Goal: Complete application form: Complete application form

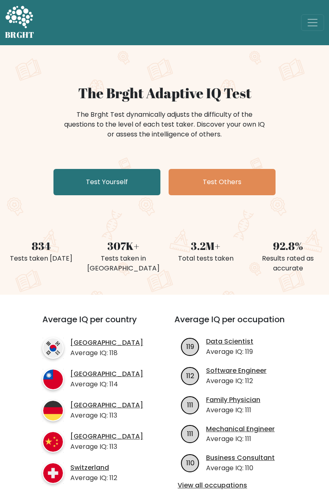
click at [81, 176] on link "Test Yourself" at bounding box center [106, 182] width 107 height 26
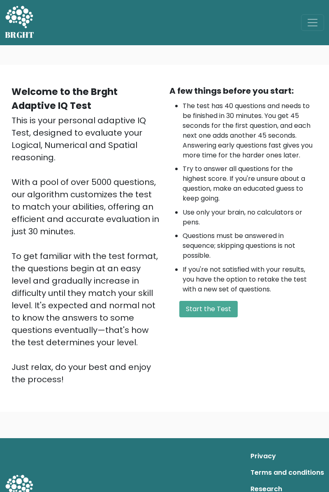
click at [209, 315] on button "Start the Test" at bounding box center [208, 309] width 58 height 16
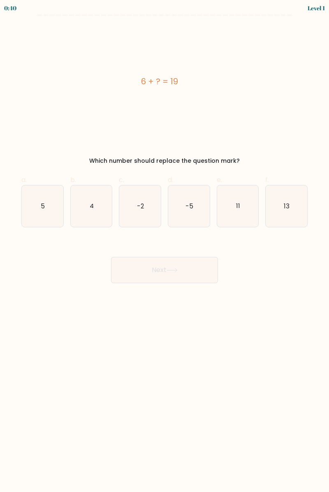
click at [290, 205] on icon "13" at bounding box center [286, 206] width 42 height 42
click at [165, 246] on input "f. 13" at bounding box center [164, 248] width 0 height 5
radio input "true"
click at [147, 267] on button "Next" at bounding box center [164, 270] width 107 height 26
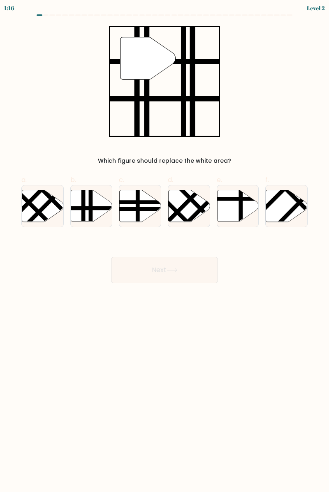
click at [83, 208] on line at bounding box center [83, 223] width 0 height 83
click at [164, 246] on input "b." at bounding box center [164, 248] width 0 height 5
radio input "true"
click at [152, 272] on button "Next" at bounding box center [164, 270] width 107 height 26
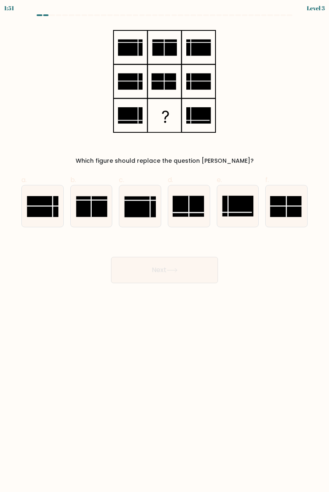
click at [189, 207] on line at bounding box center [189, 206] width 0 height 21
click at [165, 246] on input "d." at bounding box center [164, 248] width 0 height 5
radio input "true"
click at [161, 270] on button "Next" at bounding box center [164, 270] width 107 height 26
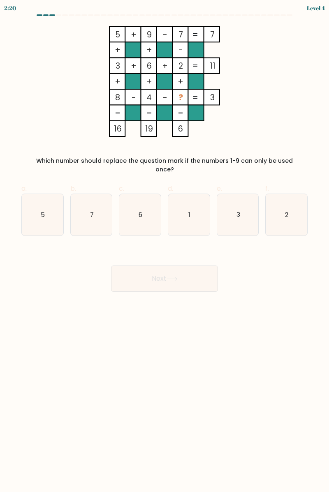
click at [191, 197] on icon "1" at bounding box center [189, 215] width 42 height 42
click at [165, 246] on input "d. 1" at bounding box center [164, 248] width 0 height 5
radio input "true"
click at [163, 275] on button "Next" at bounding box center [164, 278] width 107 height 26
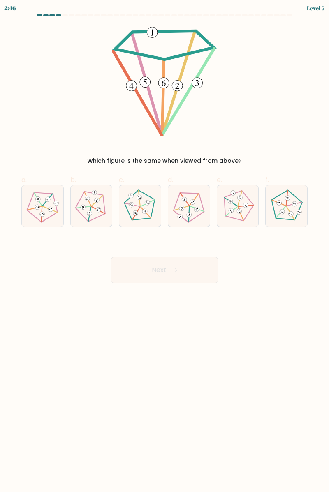
click at [141, 207] on 149 at bounding box center [146, 212] width 10 height 11
click at [164, 246] on input "c." at bounding box center [164, 248] width 0 height 5
radio input "true"
click at [166, 270] on button "Next" at bounding box center [164, 270] width 107 height 26
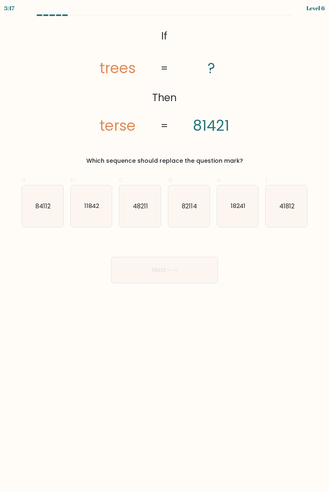
click at [45, 213] on icon "84112" at bounding box center [43, 206] width 42 height 42
click at [164, 246] on input "a. 84112" at bounding box center [164, 248] width 0 height 5
radio input "true"
click at [173, 272] on button "Next" at bounding box center [164, 270] width 107 height 26
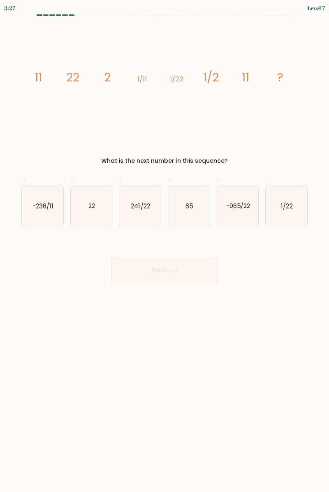
click at [97, 215] on icon "22" at bounding box center [92, 206] width 42 height 42
click at [164, 246] on input "b. 22" at bounding box center [164, 248] width 0 height 5
radio input "true"
click at [156, 271] on button "Next" at bounding box center [164, 270] width 107 height 26
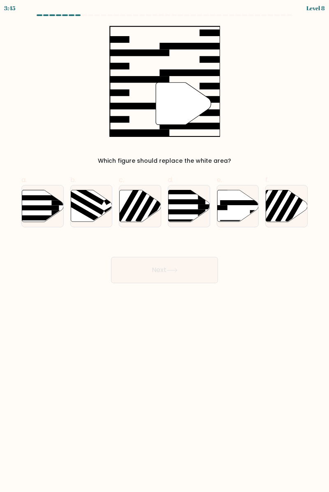
click at [226, 199] on icon at bounding box center [238, 206] width 42 height 32
click at [165, 246] on input "e." at bounding box center [164, 248] width 0 height 5
radio input "true"
click at [136, 258] on button "Next" at bounding box center [164, 270] width 107 height 26
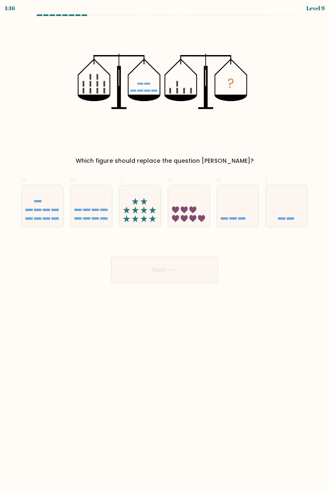
click at [245, 206] on icon at bounding box center [238, 206] width 42 height 34
click at [165, 246] on input "e." at bounding box center [164, 248] width 0 height 5
radio input "true"
click at [161, 279] on button "Next" at bounding box center [164, 270] width 107 height 26
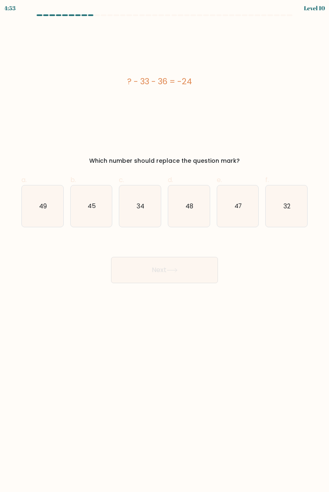
click at [100, 210] on icon "45" at bounding box center [92, 206] width 42 height 42
click at [164, 246] on input "b. 45" at bounding box center [164, 248] width 0 height 5
radio input "true"
click at [138, 278] on button "Next" at bounding box center [164, 270] width 107 height 26
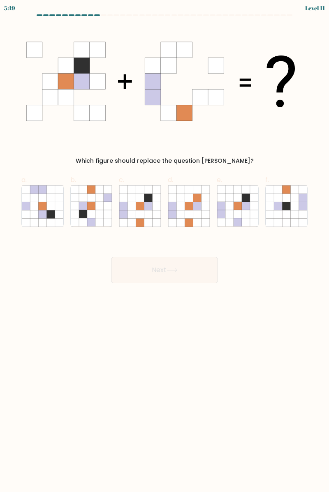
click at [174, 215] on icon at bounding box center [172, 214] width 8 height 8
click at [165, 246] on input "d." at bounding box center [164, 248] width 0 height 5
radio input "true"
click at [130, 212] on icon at bounding box center [132, 214] width 8 height 8
click at [164, 246] on input "c." at bounding box center [164, 248] width 0 height 5
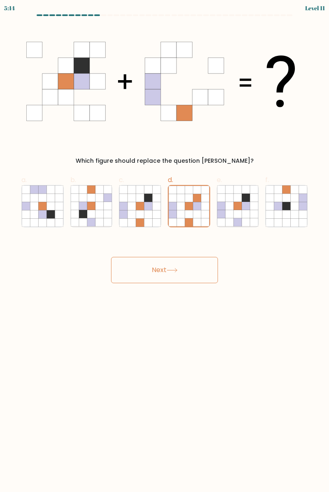
radio input "true"
click at [142, 277] on button "Next" at bounding box center [164, 270] width 107 height 26
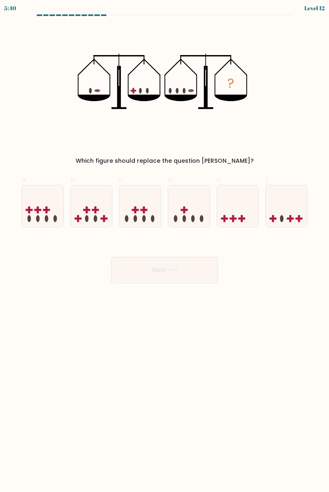
click at [131, 213] on icon at bounding box center [140, 206] width 42 height 34
click at [164, 246] on input "c." at bounding box center [164, 248] width 0 height 5
radio input "true"
click at [137, 277] on button "Next" at bounding box center [164, 270] width 107 height 26
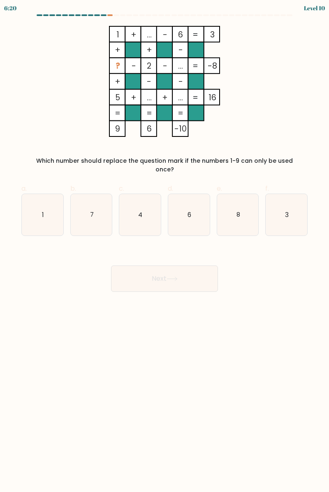
click at [107, 15] on div at bounding box center [110, 15] width 6 height 2
click at [101, 14] on div at bounding box center [104, 15] width 6 height 2
click at [99, 18] on div at bounding box center [164, 16] width 296 height 5
click at [101, 18] on div at bounding box center [164, 16] width 296 height 5
click at [109, 15] on div at bounding box center [110, 15] width 6 height 2
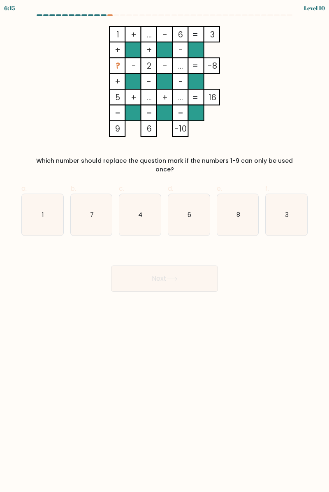
click at [98, 23] on form at bounding box center [164, 152] width 329 height 277
click at [99, 21] on form at bounding box center [164, 152] width 329 height 277
click at [108, 15] on div at bounding box center [110, 15] width 6 height 2
click at [99, 21] on form at bounding box center [164, 152] width 329 height 277
click at [275, 217] on icon "3" at bounding box center [286, 215] width 42 height 42
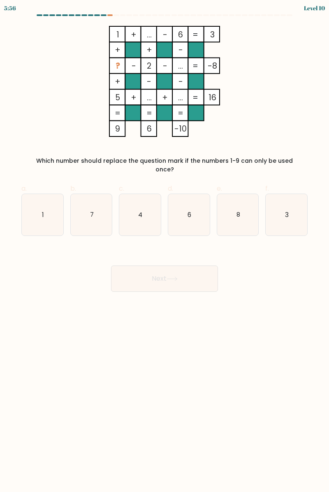
click at [165, 246] on input "f. 3" at bounding box center [164, 248] width 0 height 5
radio input "true"
click at [187, 274] on button "Next" at bounding box center [164, 278] width 107 height 26
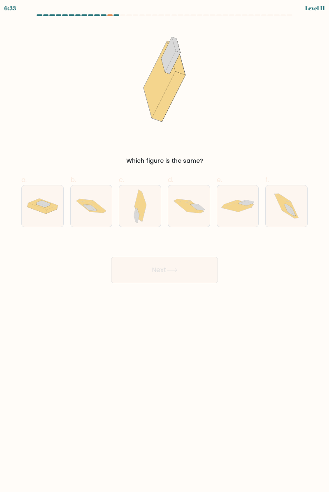
click at [273, 204] on icon at bounding box center [286, 206] width 37 height 42
click at [165, 246] on input "f." at bounding box center [164, 248] width 0 height 5
radio input "true"
click at [193, 270] on button "Next" at bounding box center [164, 270] width 107 height 26
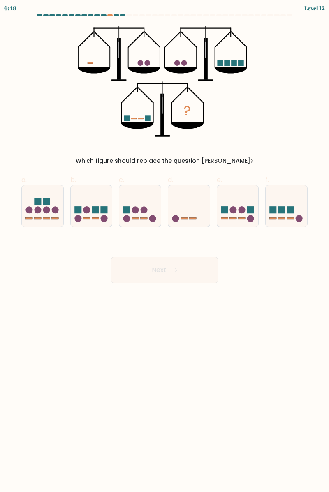
click at [184, 210] on icon at bounding box center [189, 206] width 42 height 34
click at [165, 246] on input "d." at bounding box center [164, 248] width 0 height 5
radio input "true"
click at [178, 295] on body "6:47 Level 12" at bounding box center [164, 246] width 329 height 492
click at [184, 269] on button "Next" at bounding box center [164, 270] width 107 height 26
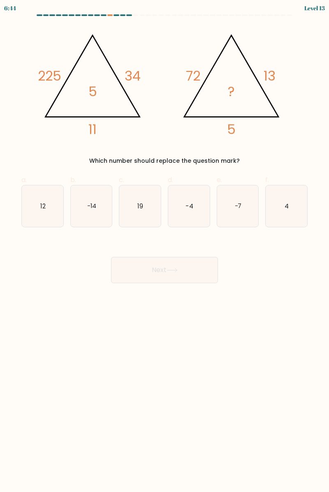
click at [143, 267] on button "Next" at bounding box center [164, 270] width 107 height 26
click at [296, 212] on icon "4" at bounding box center [286, 206] width 42 height 42
click at [165, 246] on input "f. 4" at bounding box center [164, 248] width 0 height 5
radio input "true"
click at [186, 278] on button "Next" at bounding box center [164, 270] width 107 height 26
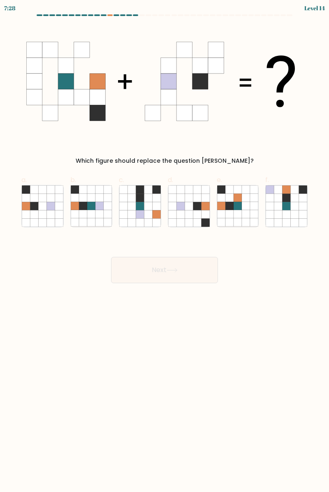
click at [101, 208] on icon at bounding box center [99, 206] width 8 height 8
click at [164, 246] on input "b." at bounding box center [164, 248] width 0 height 5
radio input "true"
click at [155, 261] on button "Next" at bounding box center [164, 270] width 107 height 26
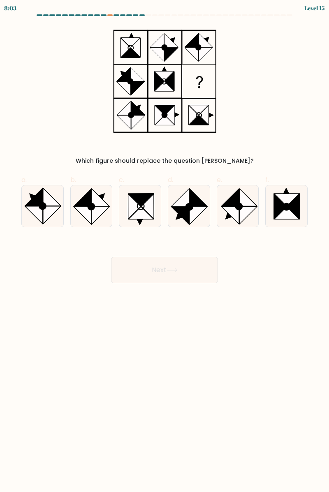
click at [107, 15] on div at bounding box center [110, 15] width 6 height 2
click at [108, 15] on div at bounding box center [110, 15] width 6 height 2
click at [111, 15] on div at bounding box center [110, 15] width 6 height 2
click at [111, 16] on div at bounding box center [110, 15] width 6 height 2
click at [109, 15] on div at bounding box center [110, 15] width 6 height 2
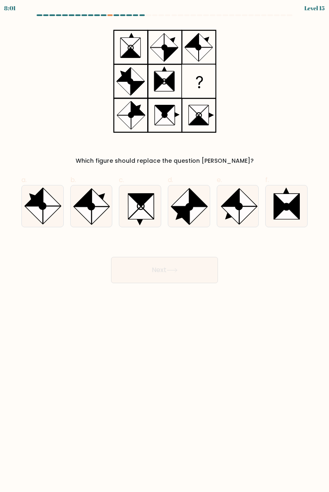
click at [126, 15] on at bounding box center [164, 15] width 256 height 2
click at [56, 215] on icon at bounding box center [43, 206] width 42 height 42
click at [164, 246] on input "a." at bounding box center [164, 248] width 0 height 5
radio input "true"
click at [288, 211] on icon at bounding box center [286, 213] width 25 height 12
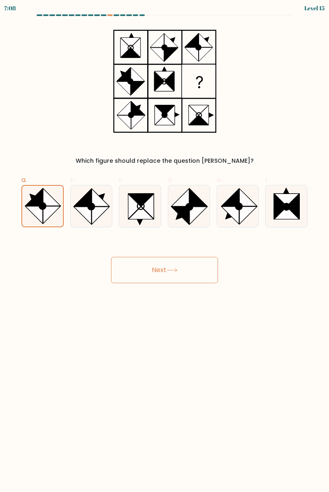
click at [165, 246] on input "f." at bounding box center [164, 248] width 0 height 5
radio input "true"
click at [196, 268] on button "Next" at bounding box center [164, 270] width 107 height 26
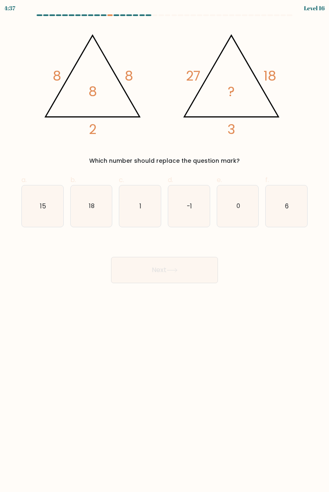
click at [89, 194] on icon "18" at bounding box center [92, 206] width 42 height 42
click at [164, 246] on input "b. 18" at bounding box center [164, 248] width 0 height 5
radio input "true"
click at [123, 275] on button "Next" at bounding box center [164, 270] width 107 height 26
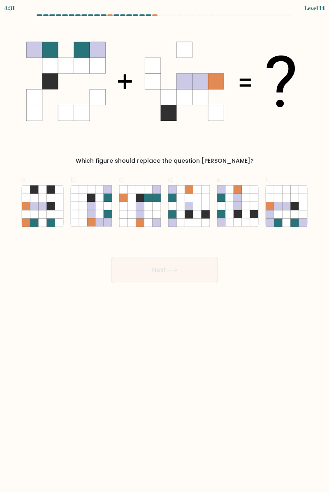
click at [227, 211] on icon at bounding box center [229, 214] width 8 height 8
click at [165, 246] on input "e." at bounding box center [164, 248] width 0 height 5
radio input "true"
click at [145, 272] on button "Next" at bounding box center [164, 270] width 107 height 26
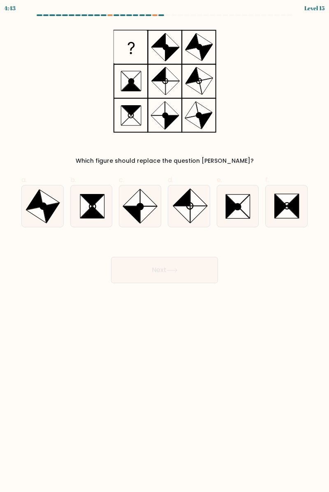
click at [76, 207] on icon at bounding box center [92, 206] width 42 height 42
click at [164, 246] on input "b." at bounding box center [164, 248] width 0 height 5
radio input "true"
click at [160, 271] on button "Next" at bounding box center [164, 270] width 107 height 26
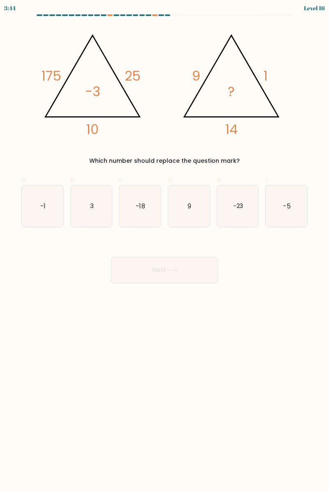
click at [95, 210] on icon "3" at bounding box center [92, 206] width 42 height 42
click at [164, 246] on input "b. 3" at bounding box center [164, 248] width 0 height 5
radio input "true"
click at [127, 281] on button "Next" at bounding box center [164, 270] width 107 height 26
click at [140, 273] on button "Next" at bounding box center [164, 270] width 107 height 26
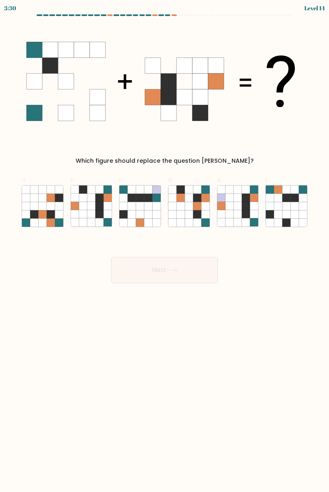
click at [87, 196] on icon at bounding box center [91, 198] width 8 height 8
click at [164, 246] on input "b." at bounding box center [164, 248] width 0 height 5
radio input "true"
click at [136, 277] on button "Next" at bounding box center [164, 270] width 107 height 26
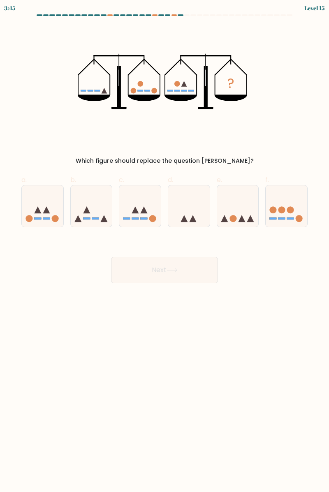
click at [285, 202] on icon at bounding box center [286, 206] width 42 height 34
click at [165, 246] on input "f." at bounding box center [164, 248] width 0 height 5
radio input "true"
click at [130, 281] on button "Next" at bounding box center [164, 270] width 107 height 26
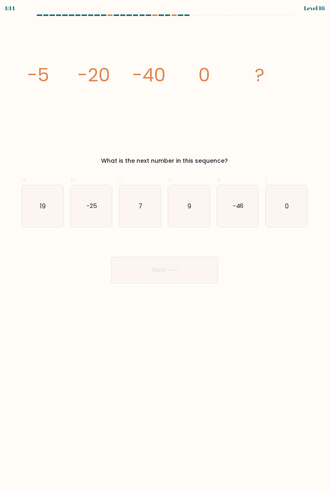
click at [289, 208] on icon "0" at bounding box center [286, 206] width 42 height 42
click at [165, 246] on input "f. 0" at bounding box center [164, 248] width 0 height 5
radio input "true"
click at [152, 275] on button "Next" at bounding box center [164, 270] width 107 height 26
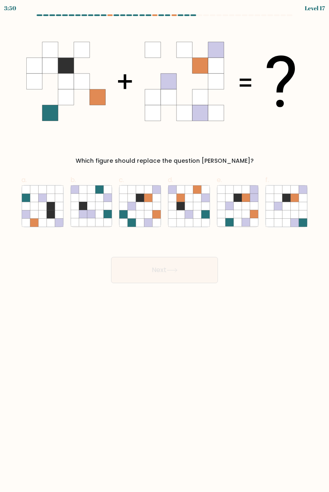
click at [183, 206] on icon at bounding box center [180, 206] width 8 height 8
click at [165, 246] on input "d." at bounding box center [164, 248] width 0 height 5
radio input "true"
click at [161, 278] on button "Next" at bounding box center [164, 270] width 107 height 26
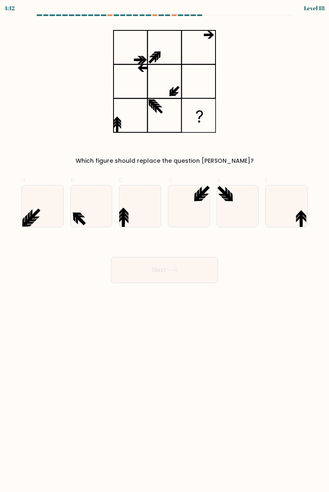
click at [6, 308] on body "4:12 Level 18" at bounding box center [164, 246] width 329 height 492
click at [96, 211] on icon at bounding box center [92, 206] width 42 height 42
click at [164, 246] on input "b." at bounding box center [164, 248] width 0 height 5
radio input "true"
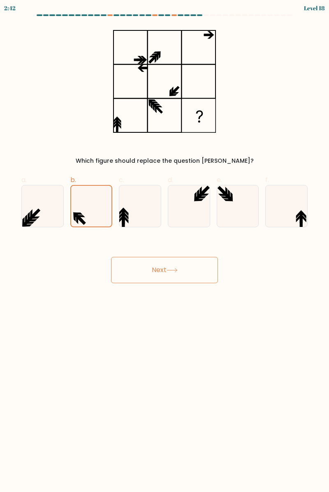
click at [139, 265] on button "Next" at bounding box center [164, 270] width 107 height 26
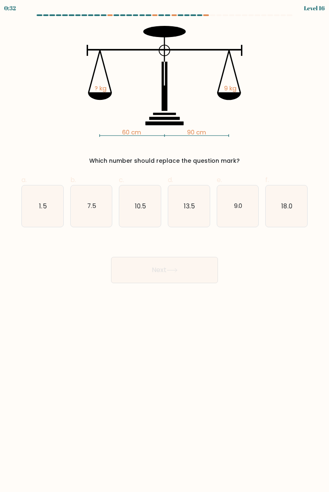
scroll to position [0, 0]
click at [186, 225] on icon "13.5" at bounding box center [189, 206] width 42 height 42
click at [165, 246] on input "d. 13.5" at bounding box center [164, 248] width 0 height 5
radio input "true"
click at [138, 268] on button "Next" at bounding box center [164, 270] width 107 height 26
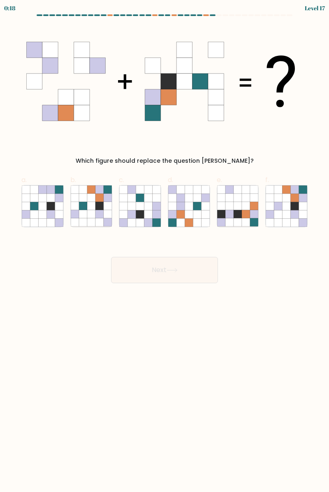
click at [231, 221] on icon at bounding box center [229, 222] width 8 height 8
click at [165, 246] on input "e." at bounding box center [164, 248] width 0 height 5
radio input "true"
click at [176, 270] on icon at bounding box center [171, 270] width 11 height 5
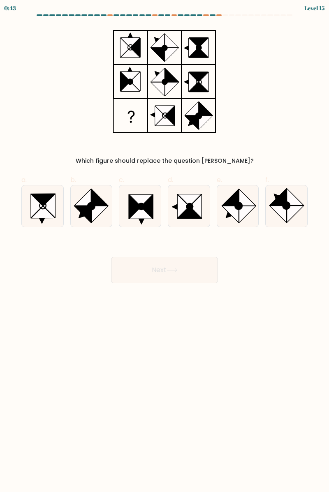
click at [225, 197] on icon at bounding box center [238, 206] width 42 height 42
click at [165, 246] on input "e." at bounding box center [164, 248] width 0 height 5
radio input "true"
click at [36, 207] on icon at bounding box center [37, 205] width 12 height 23
click at [164, 246] on input "a." at bounding box center [164, 248] width 0 height 5
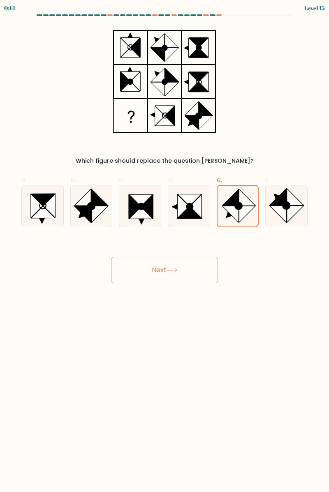
radio input "true"
click at [137, 269] on button "Next" at bounding box center [164, 270] width 107 height 26
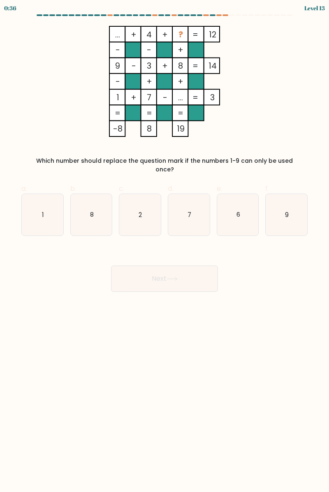
click at [233, 216] on icon "6" at bounding box center [238, 215] width 42 height 42
click at [165, 246] on input "e. 6" at bounding box center [164, 248] width 0 height 5
radio input "true"
click at [184, 265] on button "Next" at bounding box center [164, 278] width 107 height 26
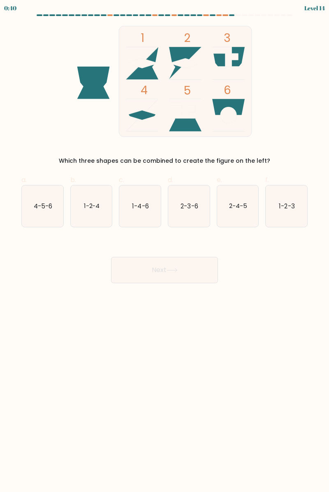
click at [21, 198] on div "4-5-6" at bounding box center [42, 206] width 42 height 42
click at [164, 246] on input "a. 4-5-6" at bounding box center [164, 248] width 0 height 5
radio input "true"
click at [136, 271] on button "Next" at bounding box center [164, 270] width 107 height 26
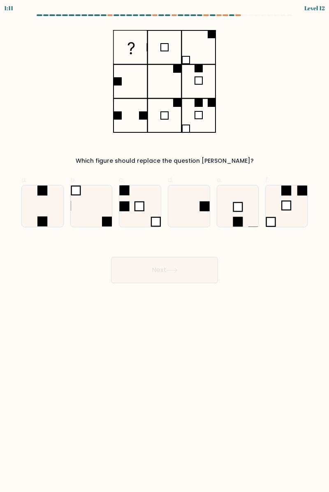
click at [201, 218] on icon at bounding box center [189, 206] width 42 height 42
click at [165, 246] on input "d." at bounding box center [164, 248] width 0 height 5
radio input "true"
click at [147, 273] on button "Next" at bounding box center [164, 270] width 107 height 26
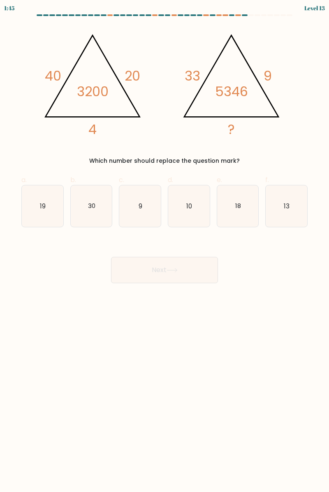
click at [231, 209] on icon "18" at bounding box center [238, 206] width 42 height 42
click at [165, 246] on input "e. 18" at bounding box center [164, 248] width 0 height 5
radio input "true"
click at [134, 272] on button "Next" at bounding box center [164, 270] width 107 height 26
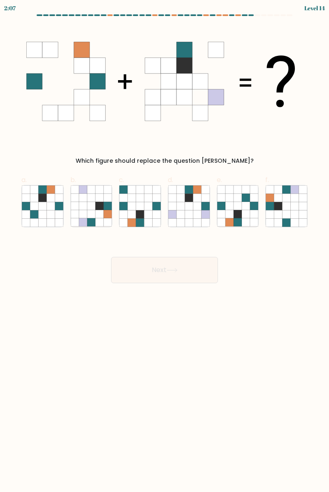
click at [272, 213] on icon at bounding box center [269, 214] width 8 height 8
click at [165, 246] on input "f." at bounding box center [164, 248] width 0 height 5
radio input "true"
click at [151, 270] on button "Next" at bounding box center [164, 270] width 107 height 26
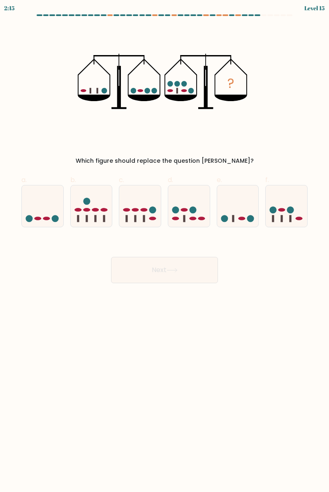
click at [283, 212] on icon at bounding box center [286, 206] width 42 height 34
click at [165, 246] on input "f." at bounding box center [164, 248] width 0 height 5
radio input "true"
click at [147, 269] on button "Next" at bounding box center [164, 270] width 107 height 26
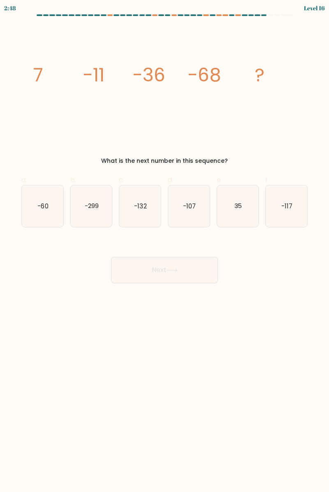
click at [185, 202] on text "-107" at bounding box center [189, 205] width 13 height 9
click at [165, 246] on input "d. -107" at bounding box center [164, 248] width 0 height 5
radio input "true"
click at [155, 275] on button "Next" at bounding box center [164, 270] width 107 height 26
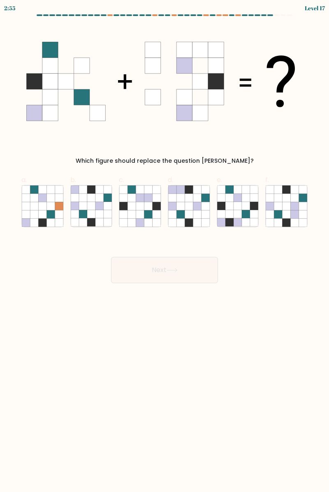
click at [61, 210] on icon at bounding box center [59, 214] width 8 height 8
click at [164, 246] on input "a." at bounding box center [164, 248] width 0 height 5
radio input "true"
click at [91, 209] on icon at bounding box center [91, 206] width 8 height 8
click at [164, 246] on input "b." at bounding box center [164, 248] width 0 height 5
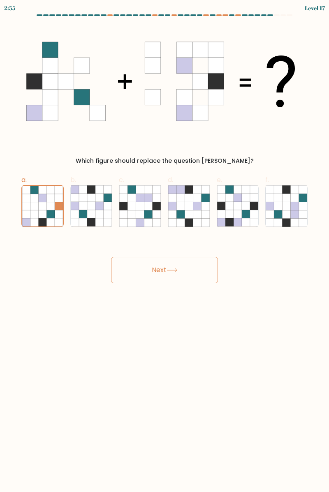
radio input "true"
click at [147, 268] on button "Next" at bounding box center [164, 270] width 107 height 26
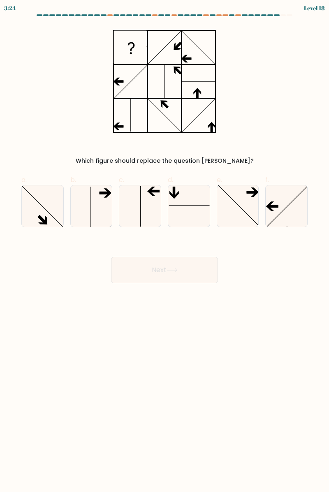
click at [96, 215] on icon at bounding box center [92, 206] width 42 height 42
click at [164, 246] on input "b." at bounding box center [164, 248] width 0 height 5
radio input "true"
click at [149, 280] on button "Next" at bounding box center [164, 270] width 107 height 26
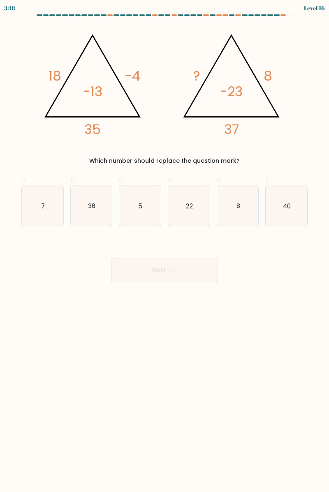
click at [172, 204] on icon "22" at bounding box center [189, 206] width 42 height 42
click at [165, 246] on input "d. 22" at bounding box center [164, 248] width 0 height 5
radio input "true"
click at [147, 272] on button "Next" at bounding box center [164, 270] width 107 height 26
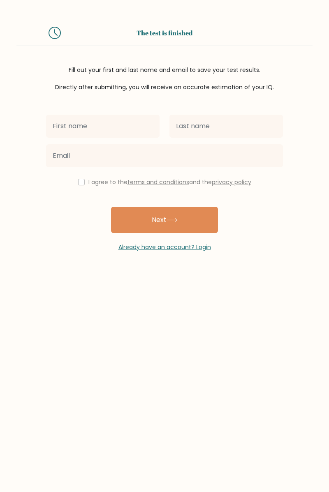
click at [134, 215] on button "Next" at bounding box center [164, 220] width 107 height 26
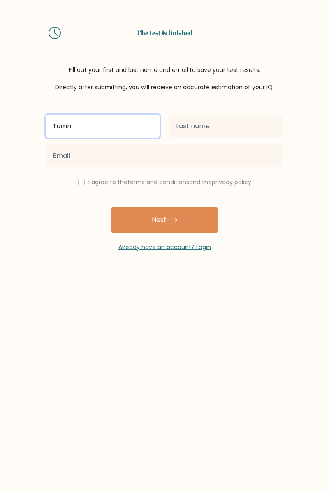
type input "Tumn"
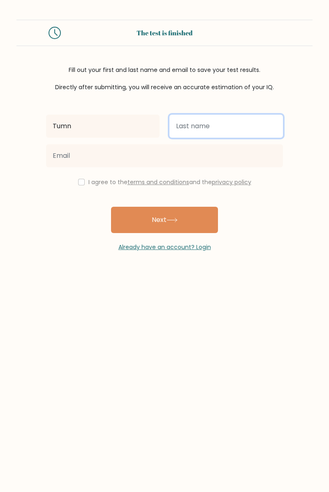
click at [184, 122] on input "text" at bounding box center [225, 126] width 113 height 23
type input "Kyu"
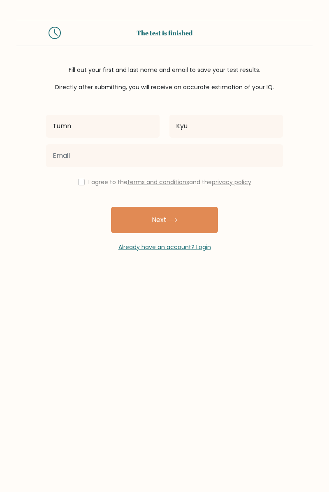
click at [156, 219] on button "Next" at bounding box center [164, 220] width 107 height 26
click at [67, 222] on div "Tumn Kyu I agree to the terms and conditions and the privacy policy Next Alread…" at bounding box center [164, 172] width 247 height 160
